Goal: Find specific page/section: Find specific page/section

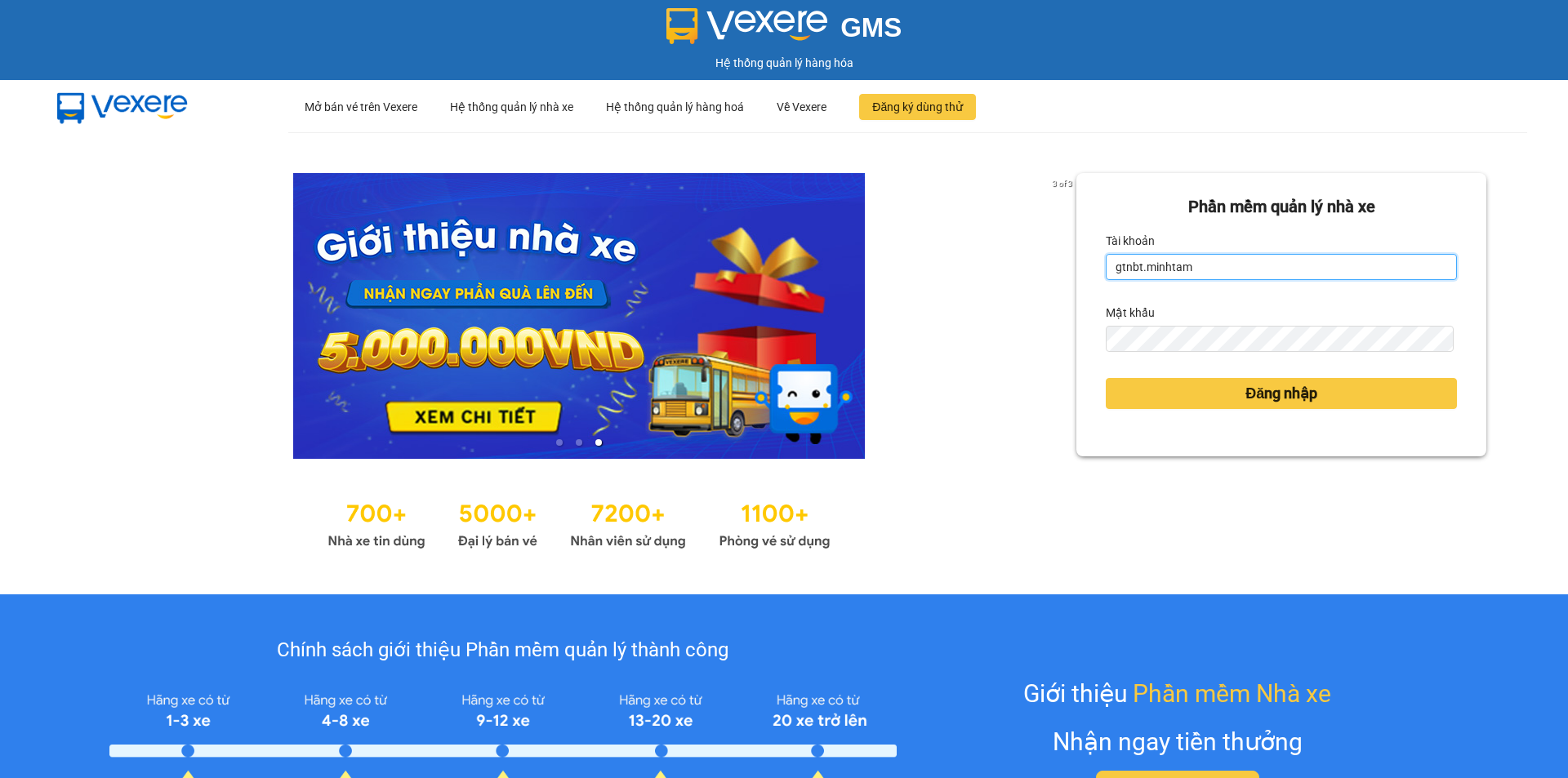
click at [1209, 273] on input "gtnbt.minhtam" at bounding box center [1281, 267] width 351 height 27
type input "hieubt.minhtam"
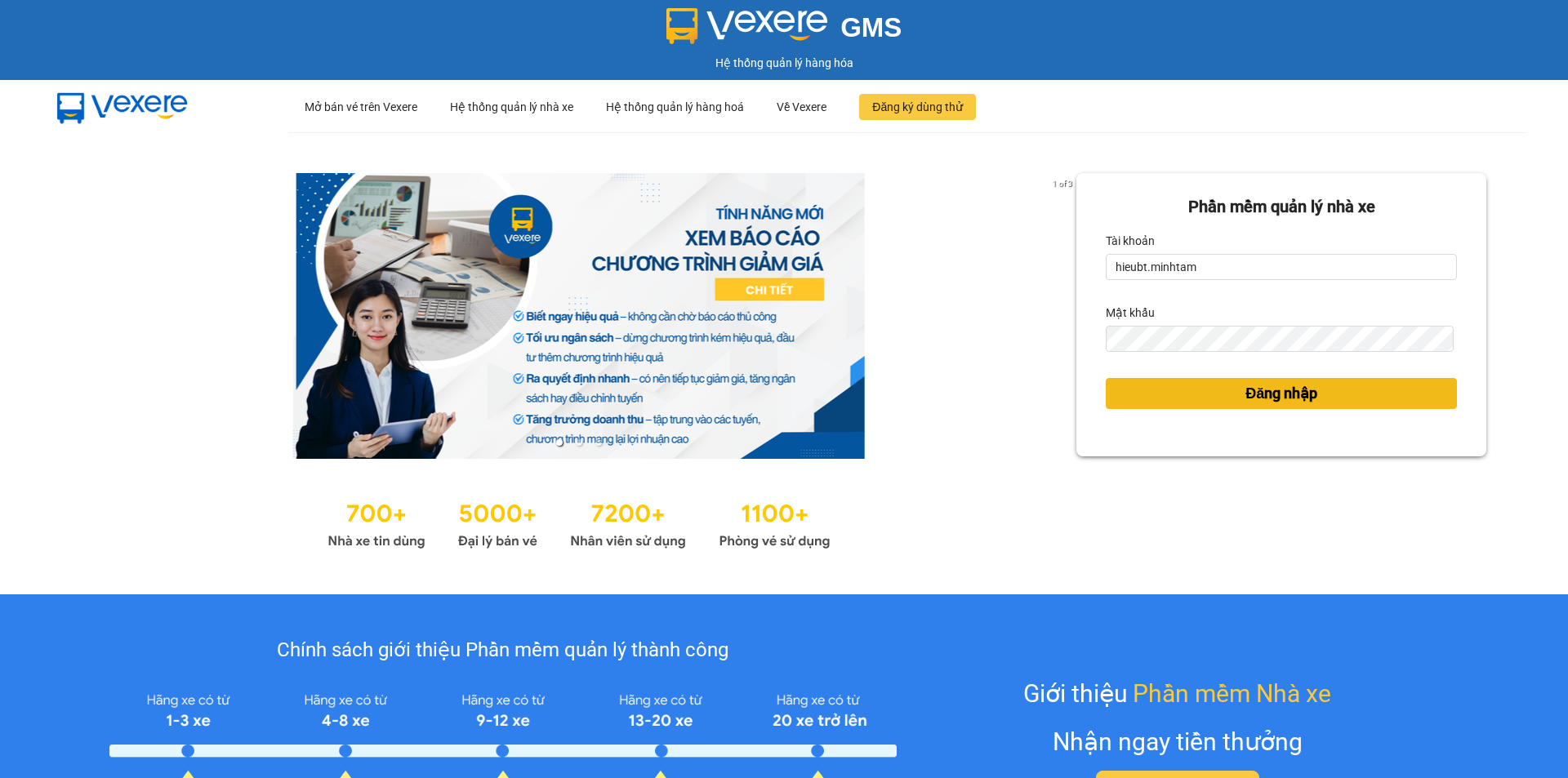
click at [1189, 385] on button "Đăng nhập" at bounding box center [1281, 393] width 351 height 31
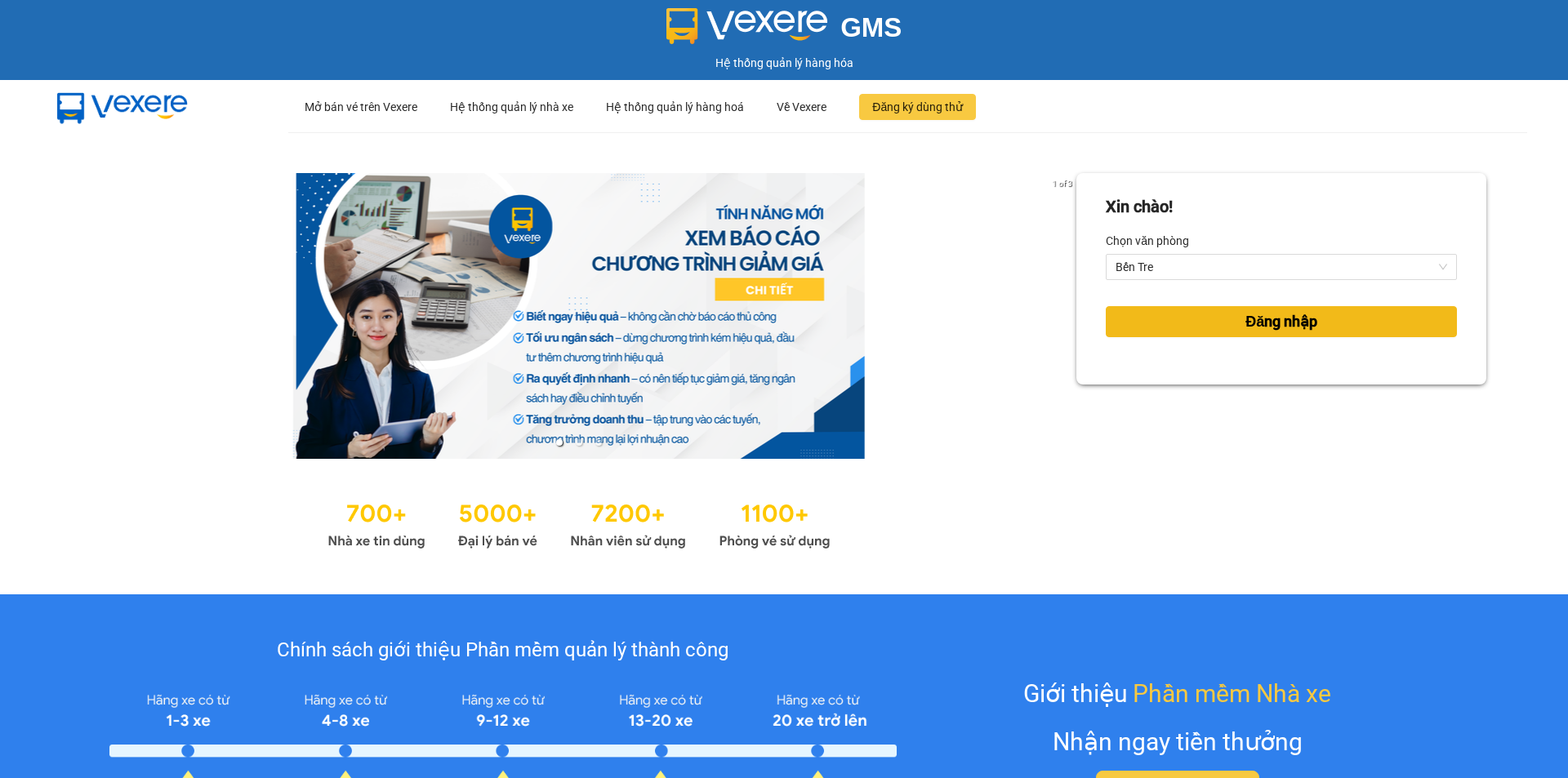
click at [1246, 322] on span "Đăng nhập" at bounding box center [1281, 322] width 72 height 23
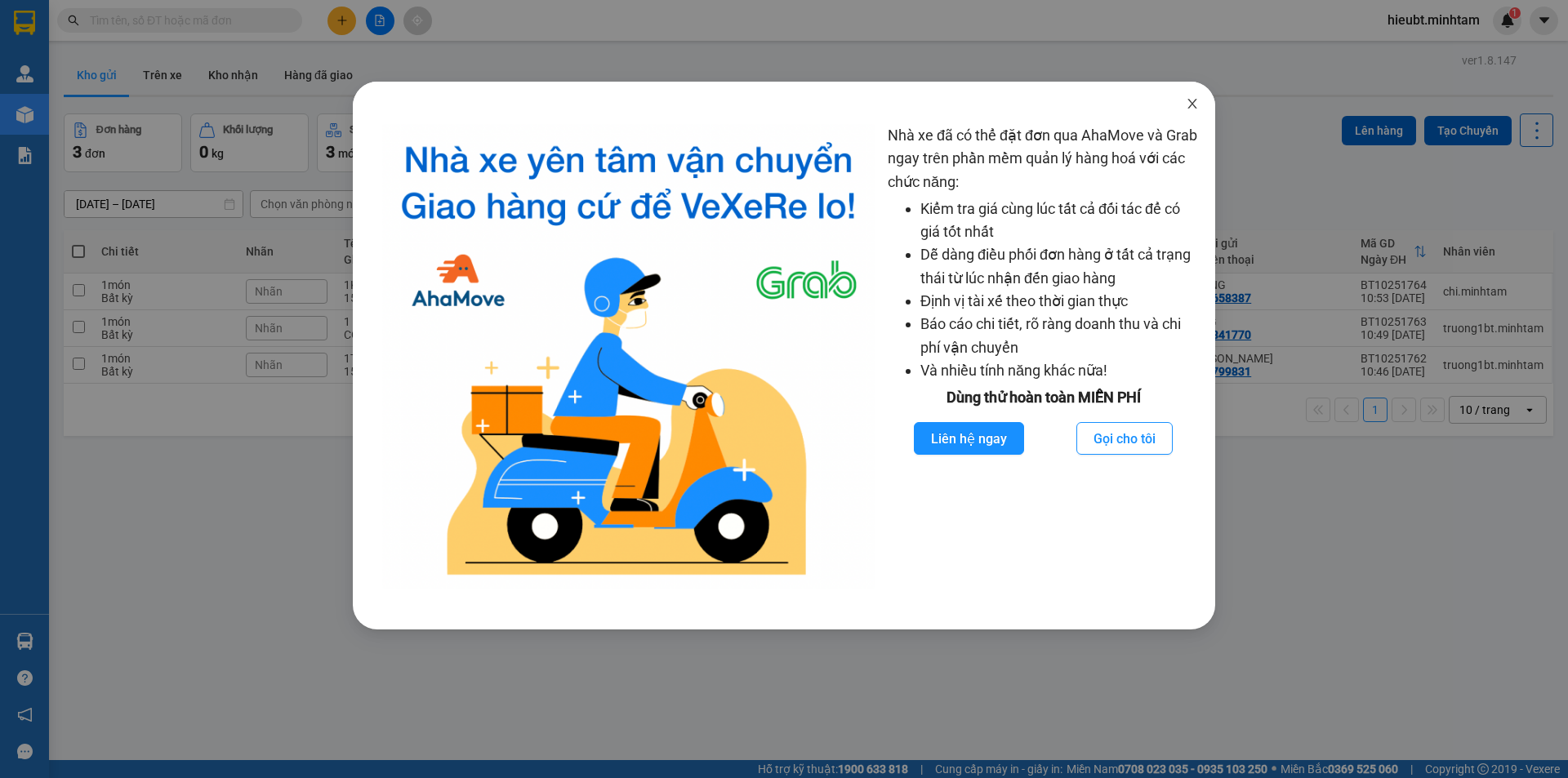
click at [1196, 103] on icon "close" at bounding box center [1192, 103] width 13 height 13
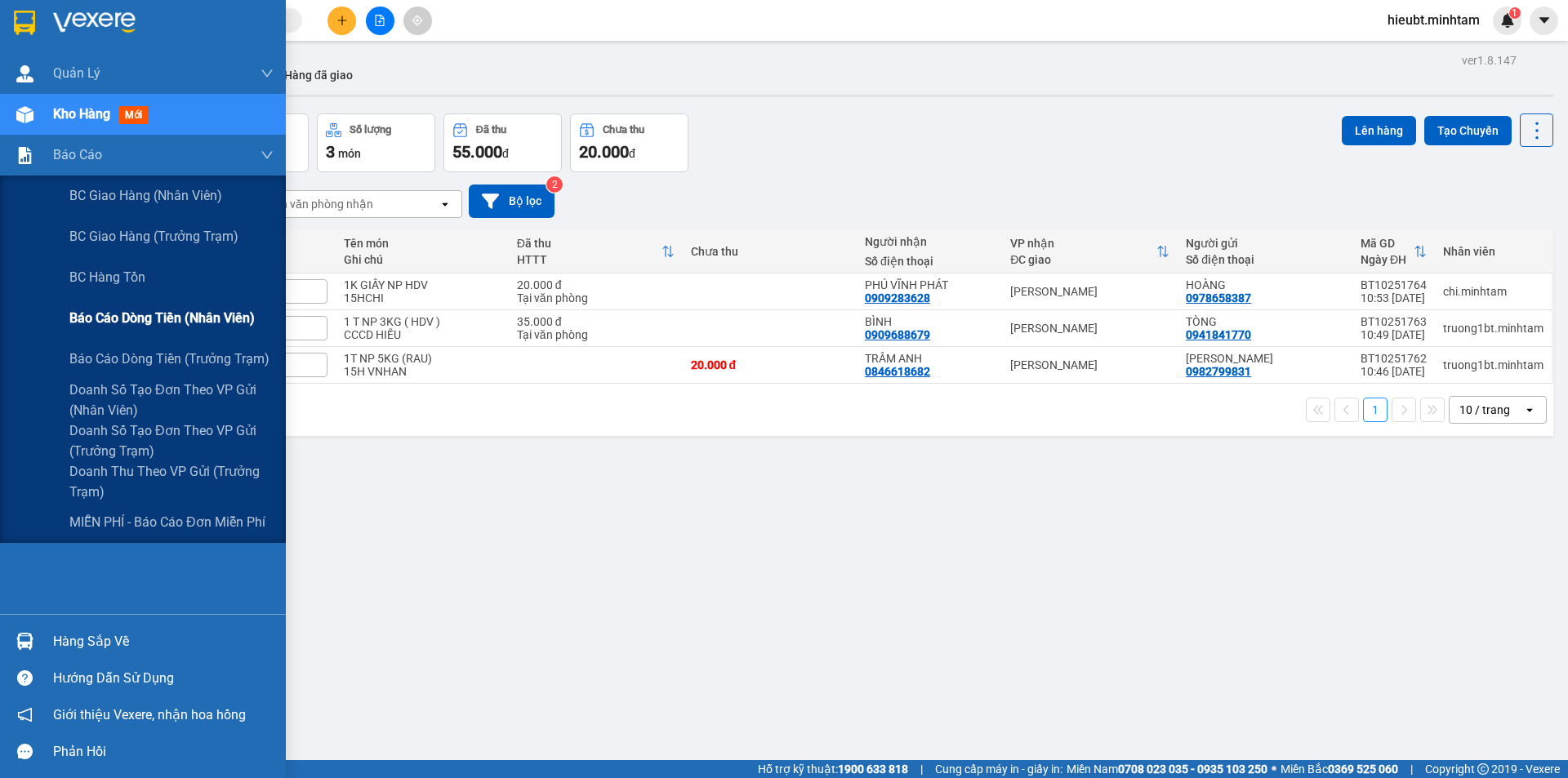
click at [99, 326] on span "Báo cáo dòng tiền (nhân viên)" at bounding box center [163, 317] width 186 height 20
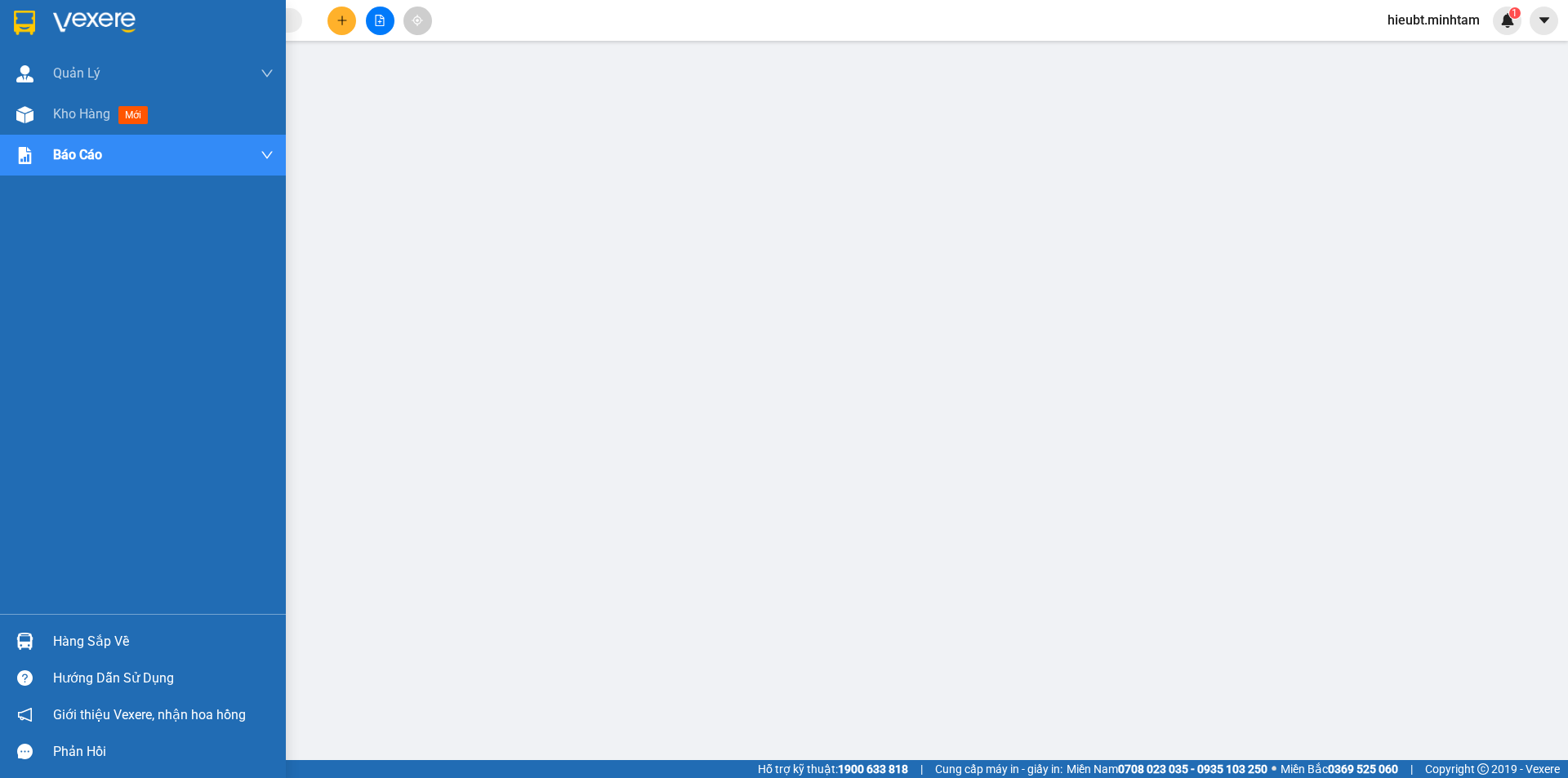
click at [32, 31] on img at bounding box center [25, 23] width 21 height 25
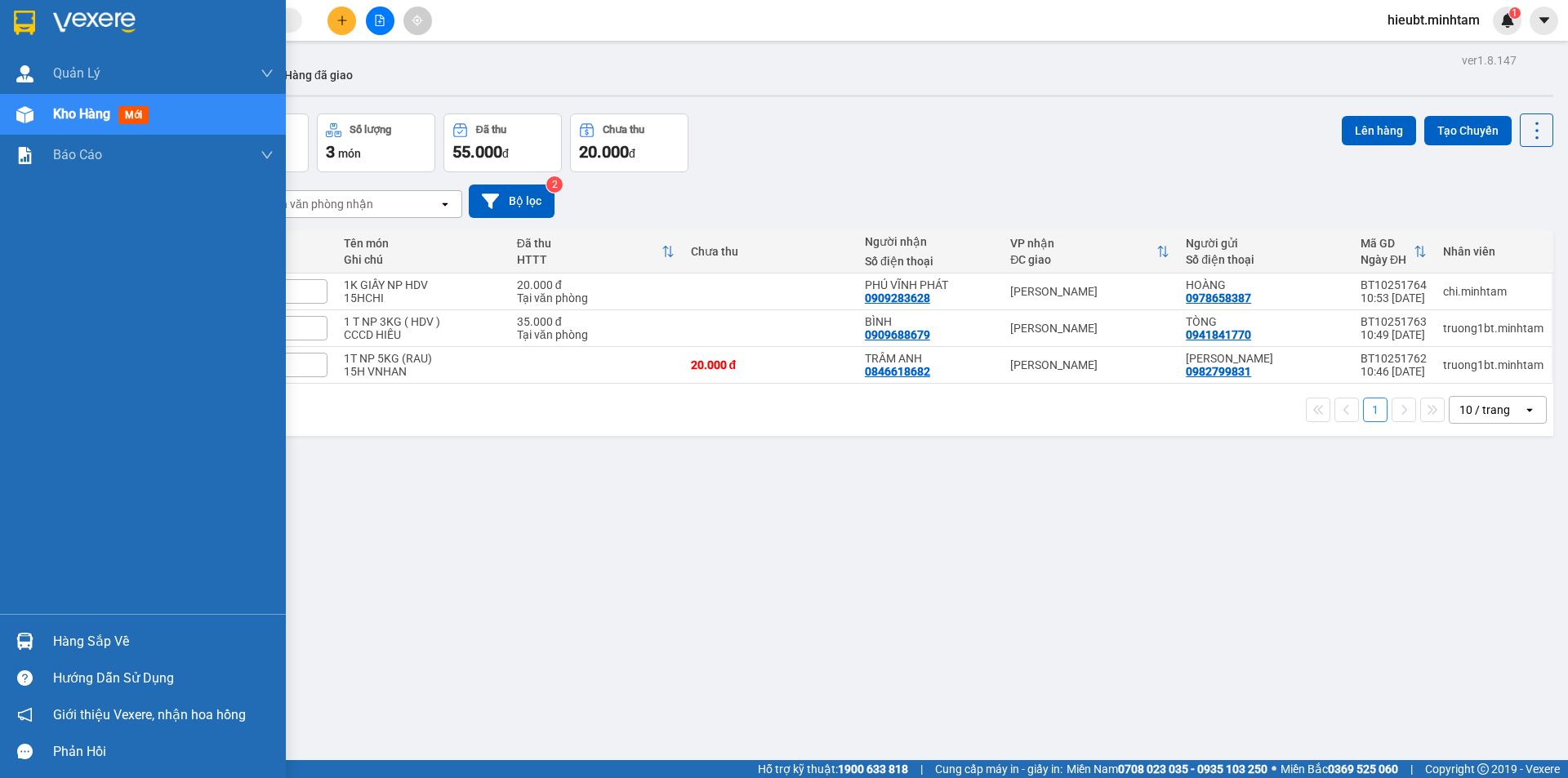
click at [42, 23] on div at bounding box center [142, 27] width 286 height 53
